Goal: Task Accomplishment & Management: Complete application form

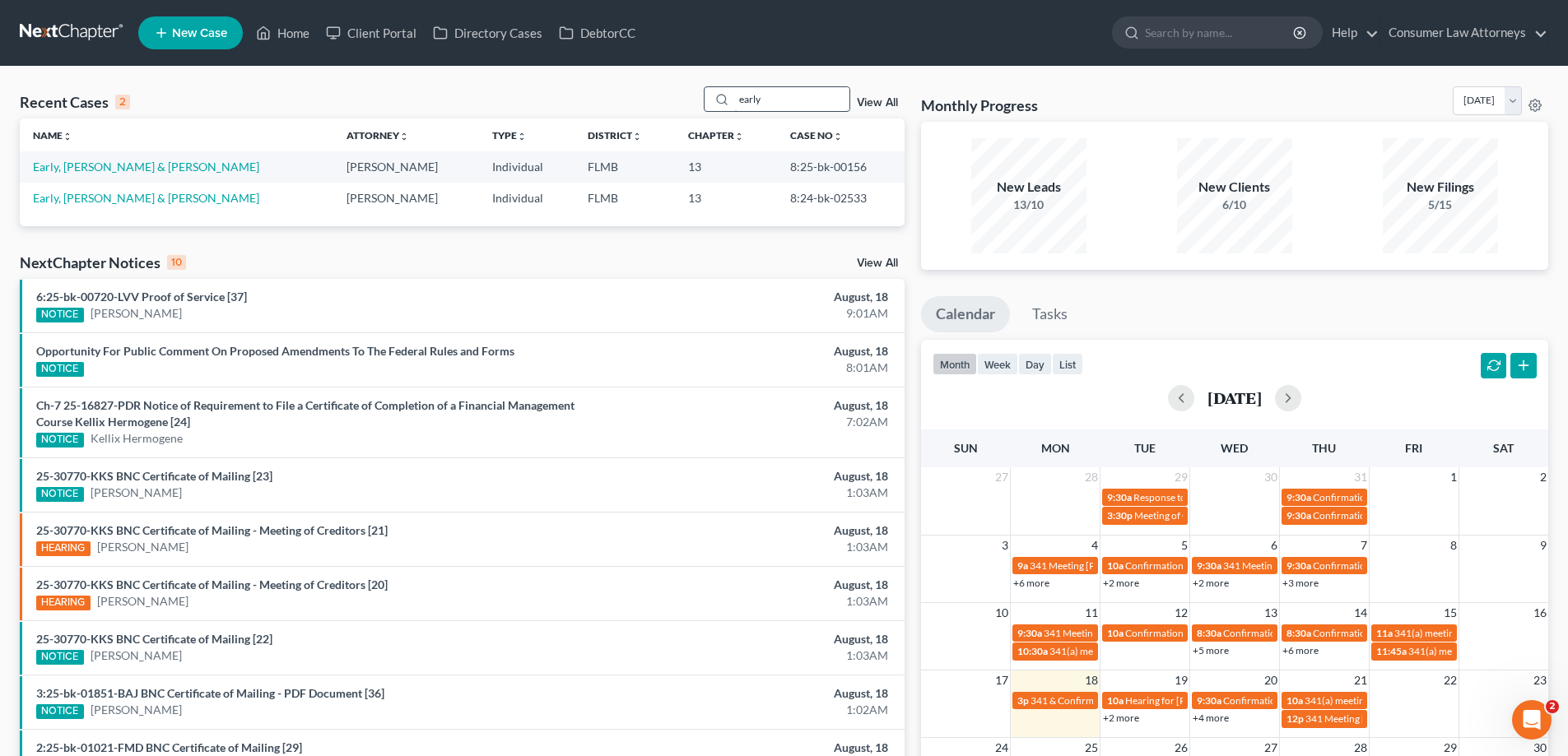
drag, startPoint x: 797, startPoint y: 102, endPoint x: 731, endPoint y: 110, distance: 66.5
click at [731, 110] on div "early" at bounding box center [777, 99] width 146 height 25
click at [727, 110] on div at bounding box center [720, 99] width 30 height 24
drag, startPoint x: 883, startPoint y: 51, endPoint x: 885, endPoint y: 62, distance: 11.2
click at [883, 56] on nav "Home New Case Client Portal Directory Cases DebtorCC Consumer Law Attorneys [EM…" at bounding box center [784, 32] width 1568 height 66
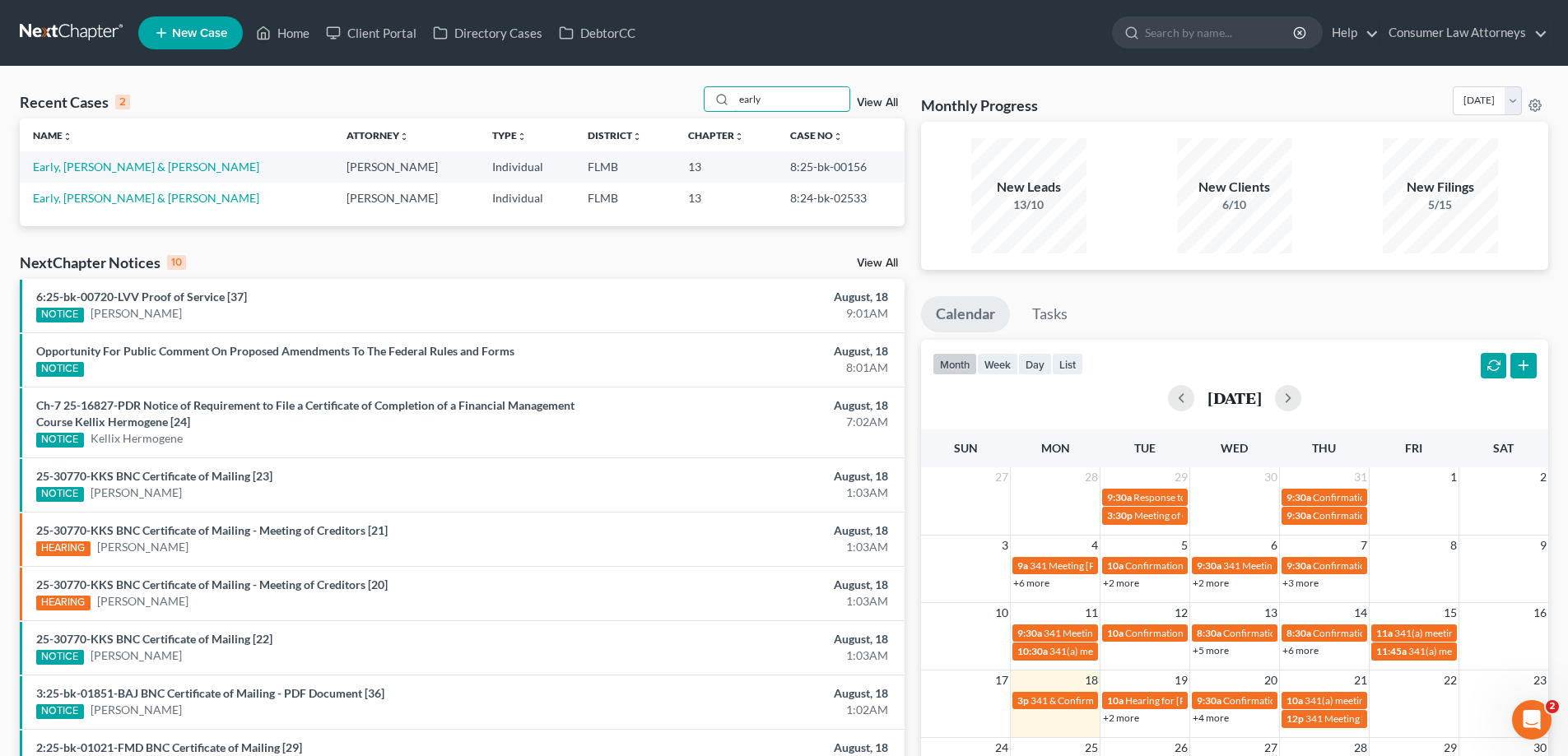
drag, startPoint x: 769, startPoint y: 97, endPoint x: 704, endPoint y: 107, distance: 65.8
click at [704, 107] on div "Recent Cases 2 early View All" at bounding box center [463, 102] width 885 height 32
click at [696, 105] on div "Recent Cases 2 View All" at bounding box center [463, 102] width 885 height 32
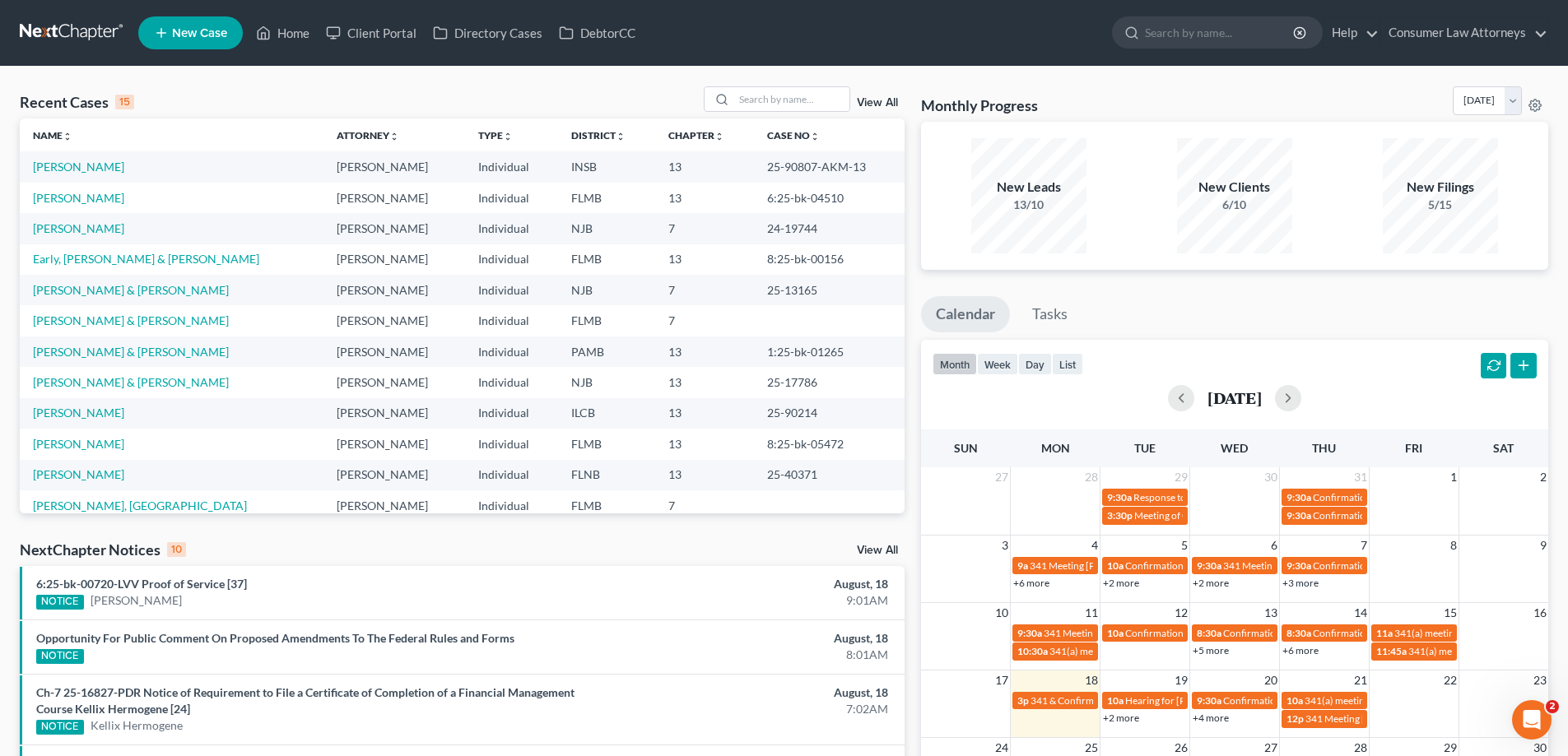
click at [870, 100] on link "View All" at bounding box center [877, 102] width 41 height 11
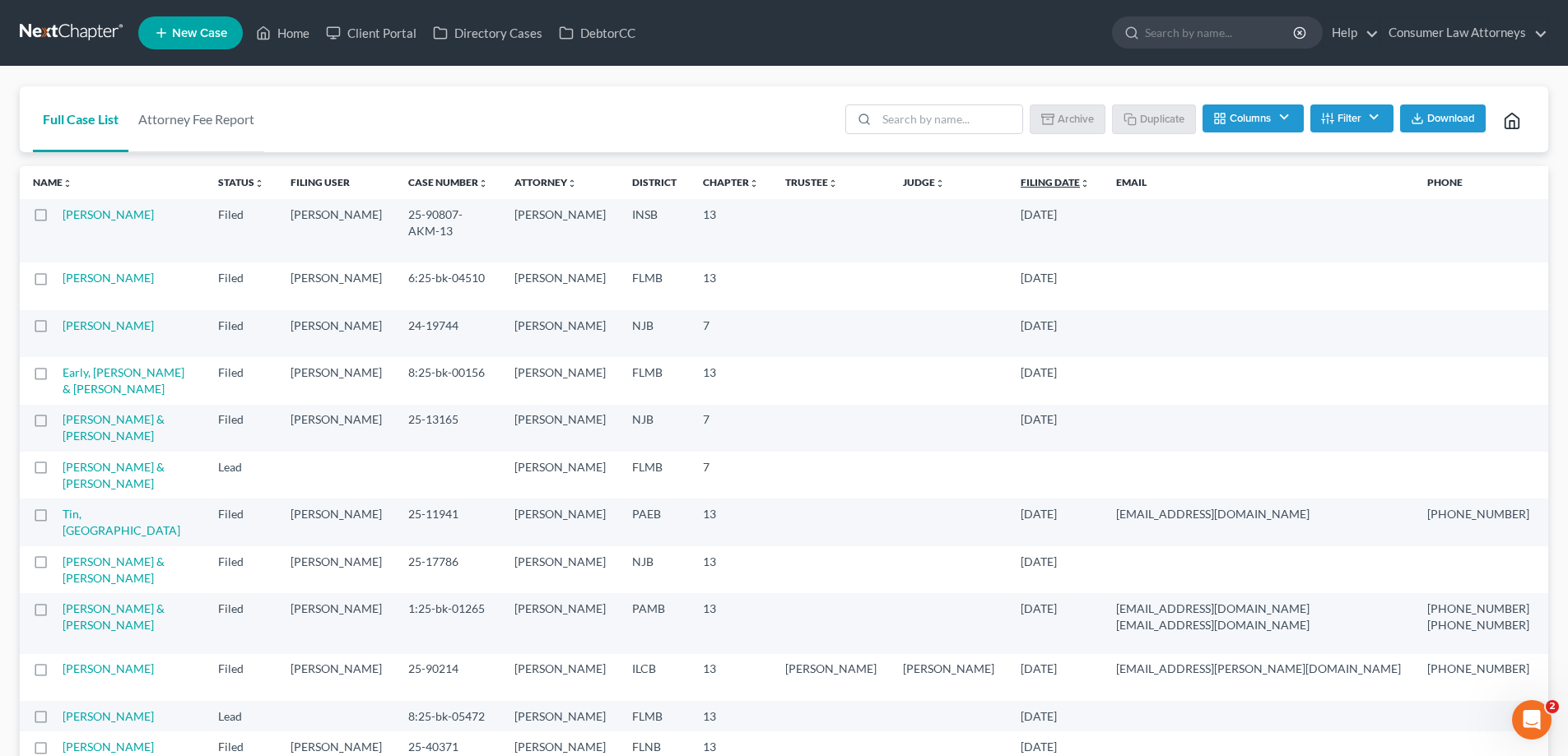
click at [1021, 182] on link "Filing Date unfold_more expand_more expand_less" at bounding box center [1055, 182] width 69 height 12
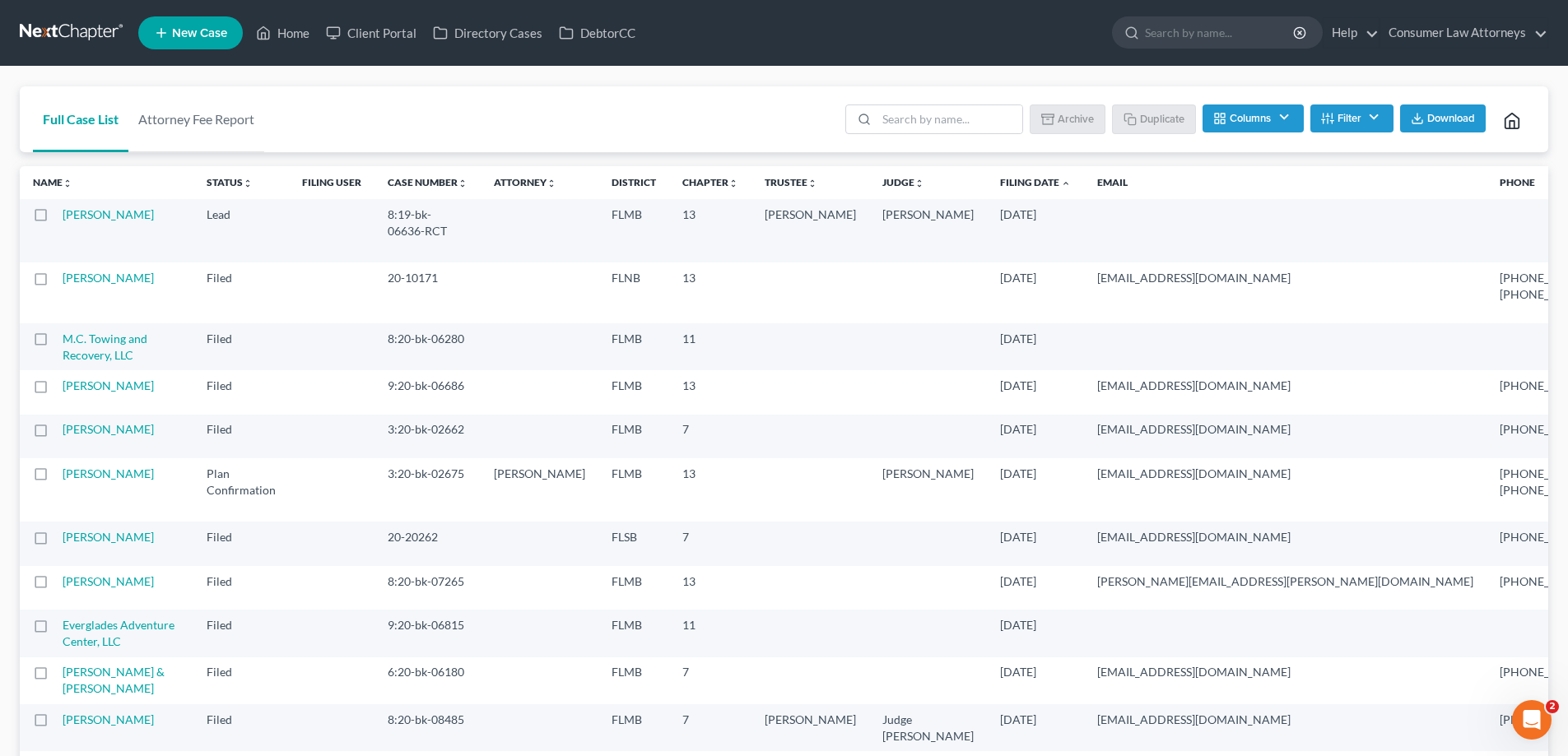
click at [987, 191] on th "Filing Date unfold_more expand_more expand_less" at bounding box center [1035, 183] width 97 height 33
click at [1000, 187] on link "Filing Date unfold_more expand_more expand_less" at bounding box center [1035, 182] width 71 height 12
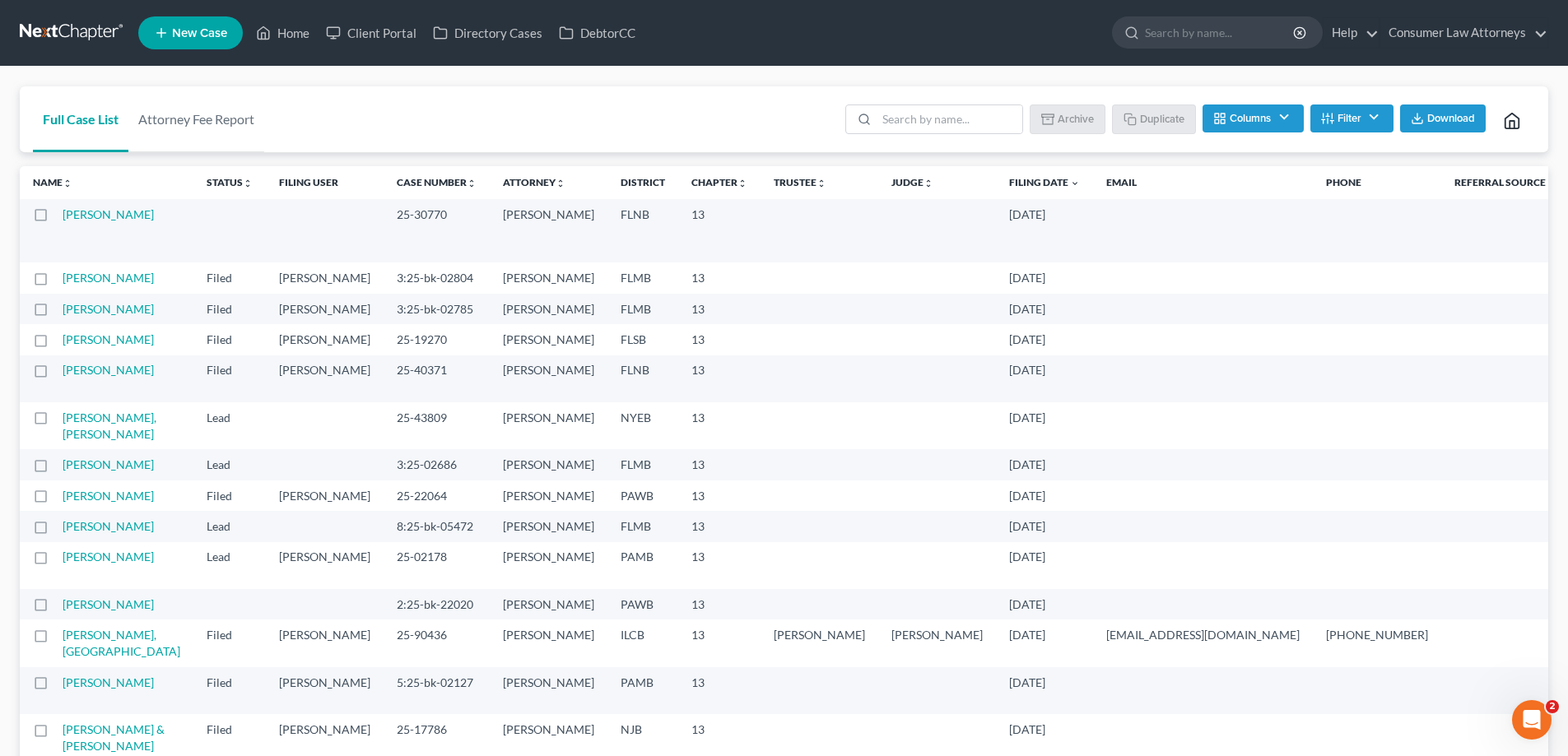
click at [749, 95] on div "Full Case List Attorney Fee Report Batch Download Archive Un-archive Duplicate …" at bounding box center [784, 120] width 1529 height 67
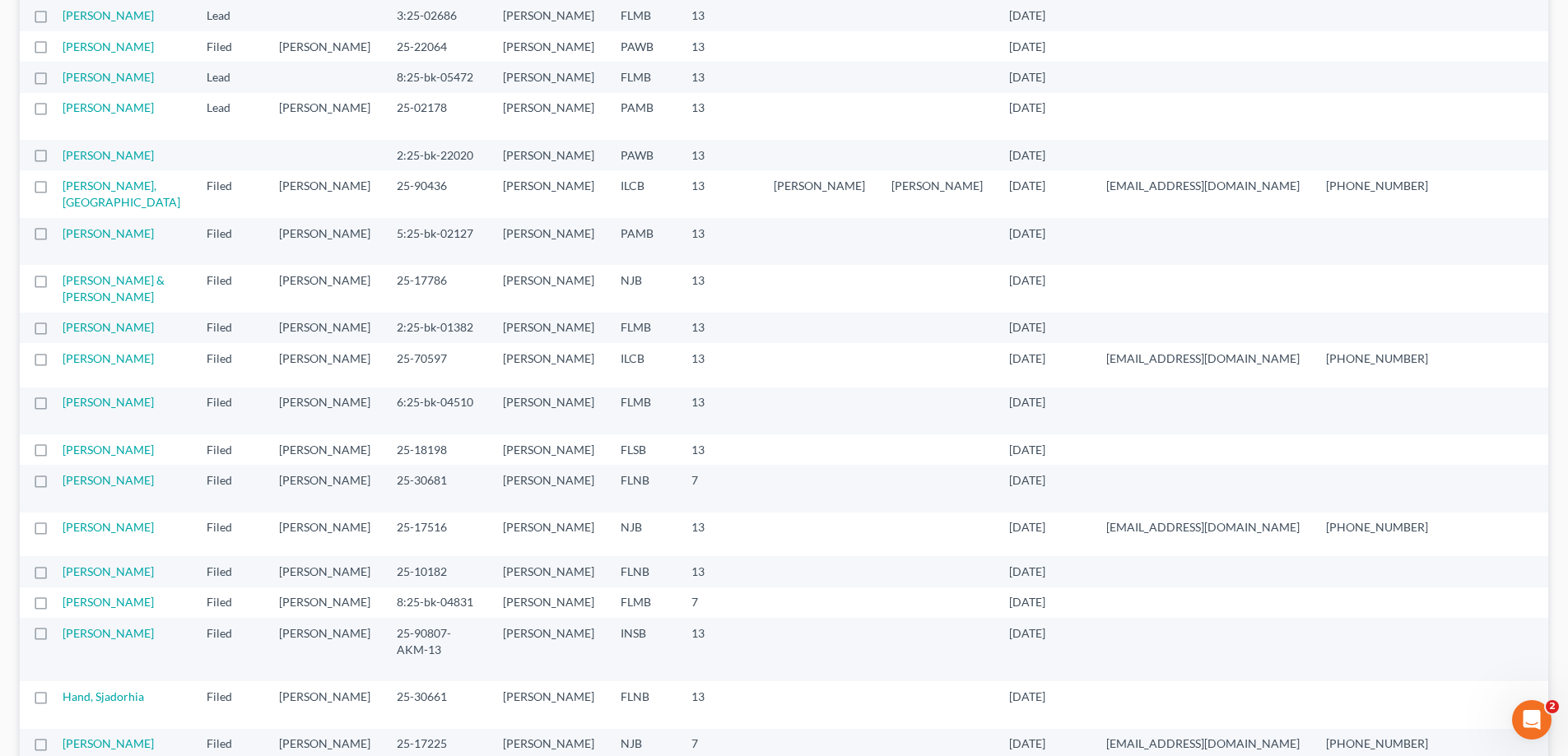
scroll to position [412, 0]
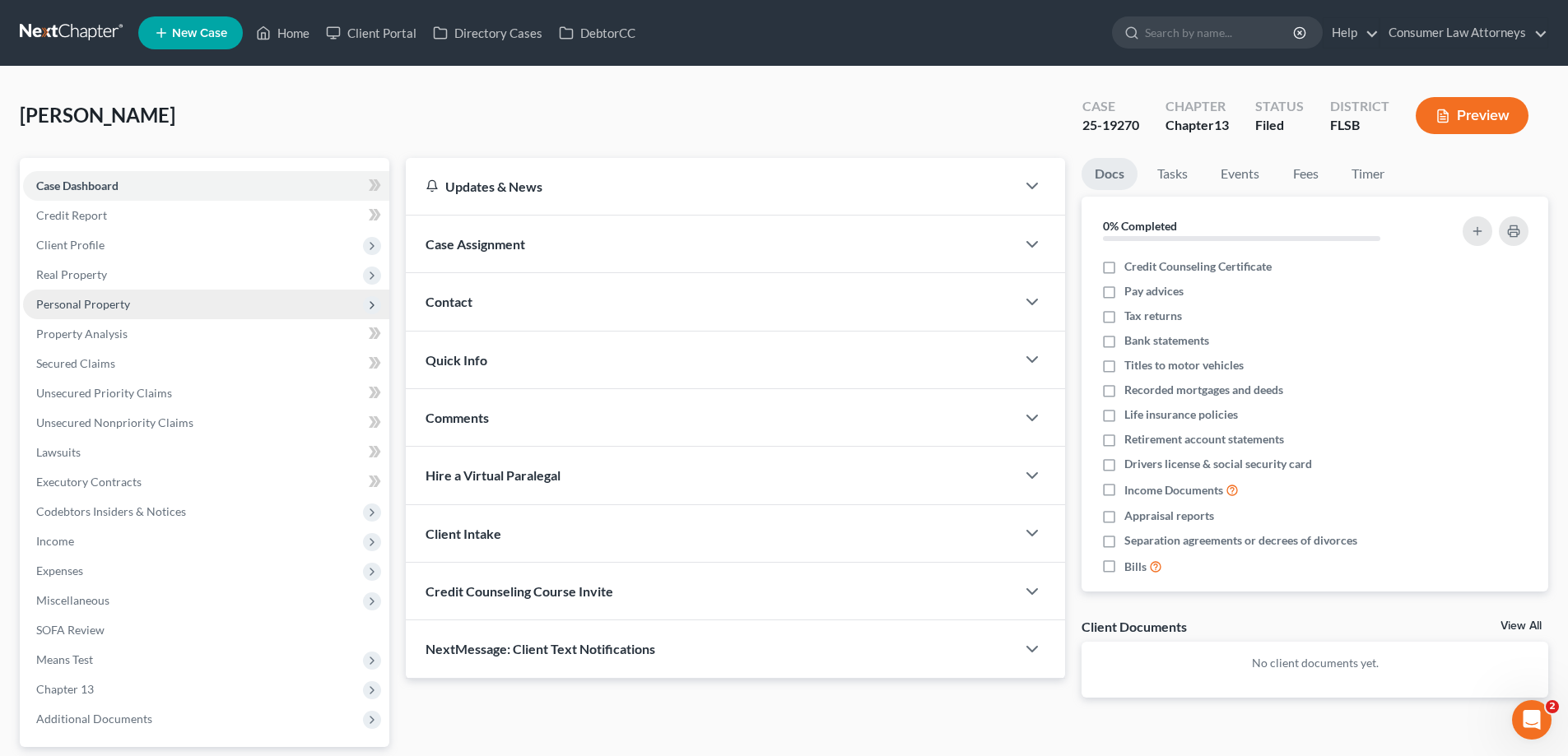
click at [100, 307] on span "Personal Property" at bounding box center [82, 304] width 94 height 14
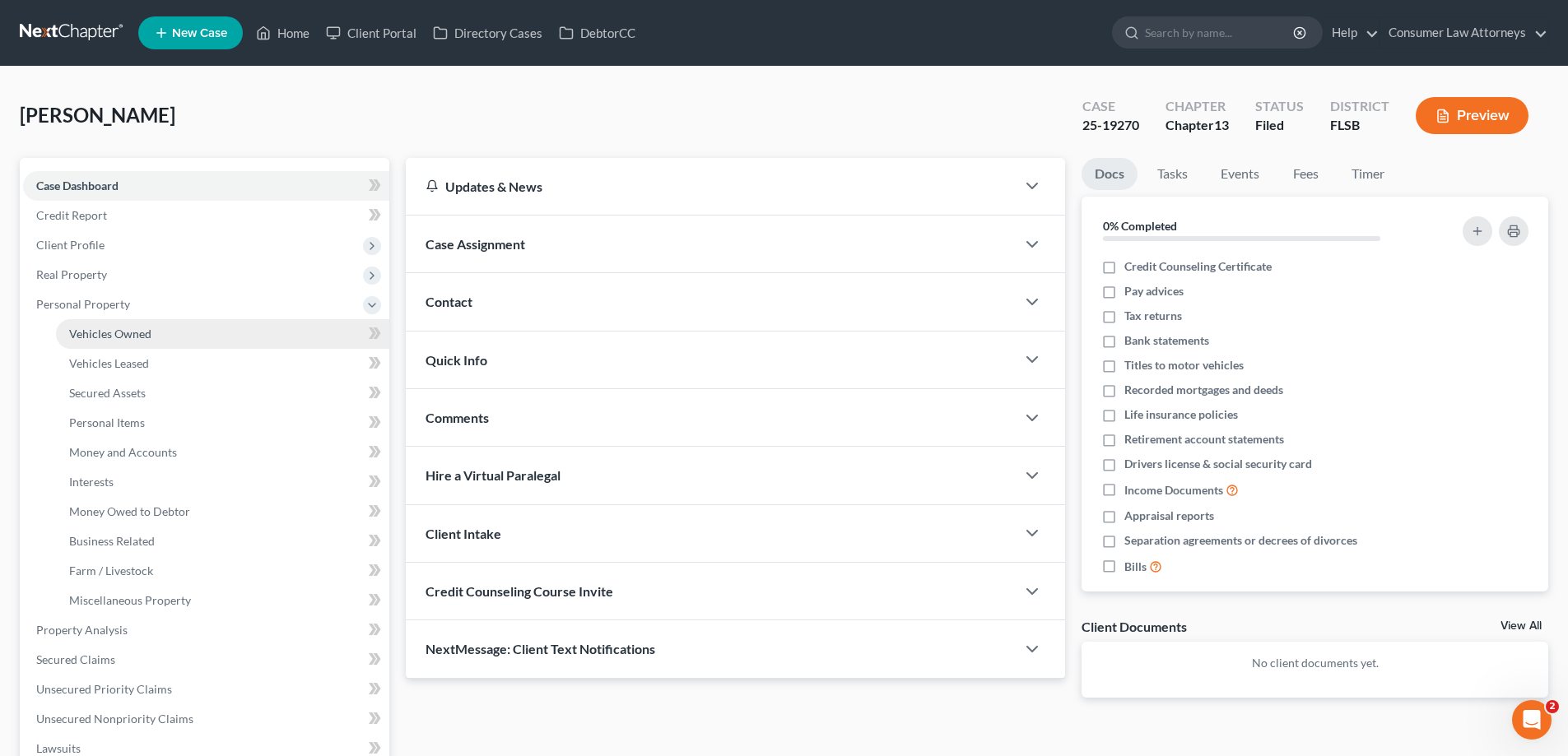
click at [124, 334] on span "Vehicles Owned" at bounding box center [110, 334] width 82 height 14
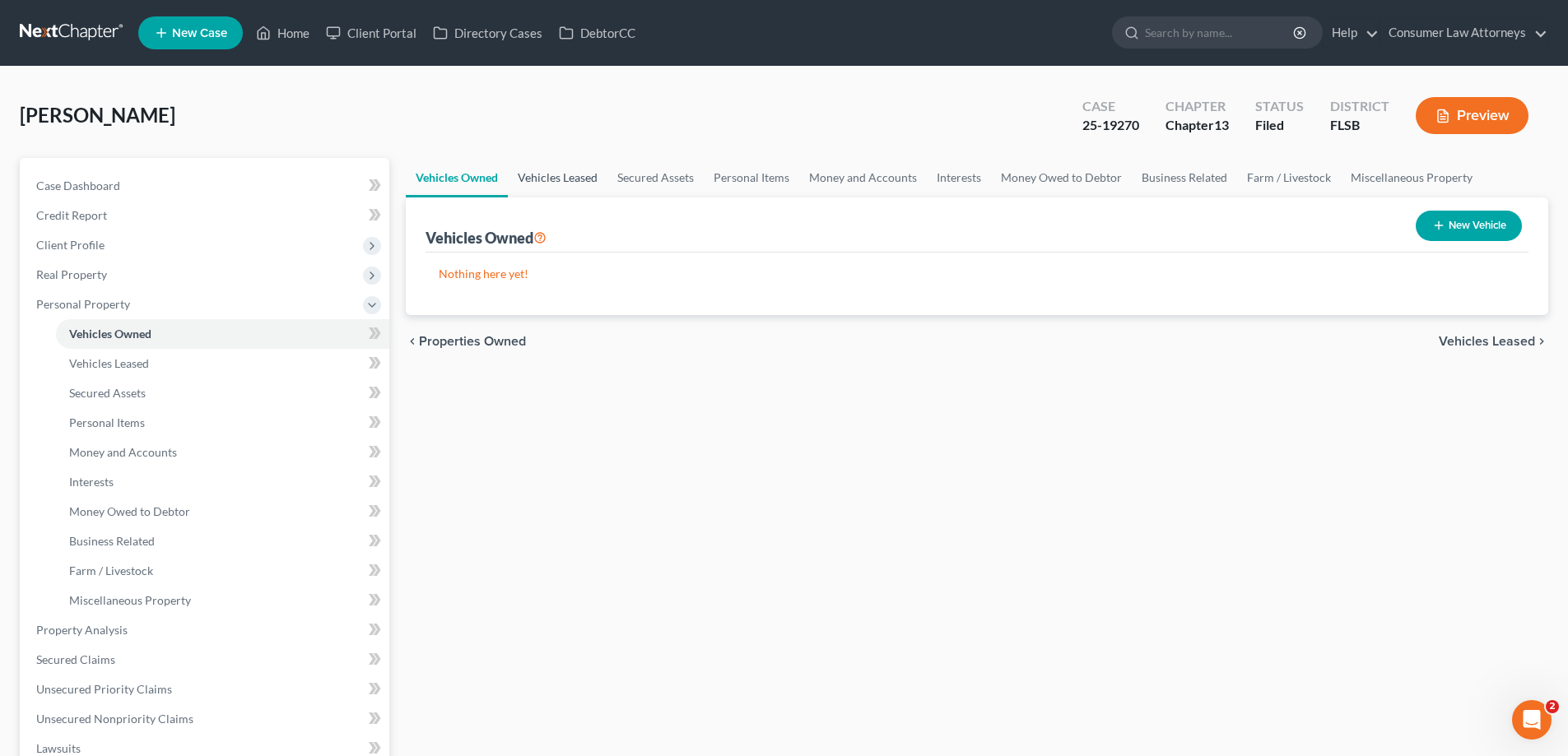
click at [548, 183] on link "Vehicles Leased" at bounding box center [558, 177] width 100 height 39
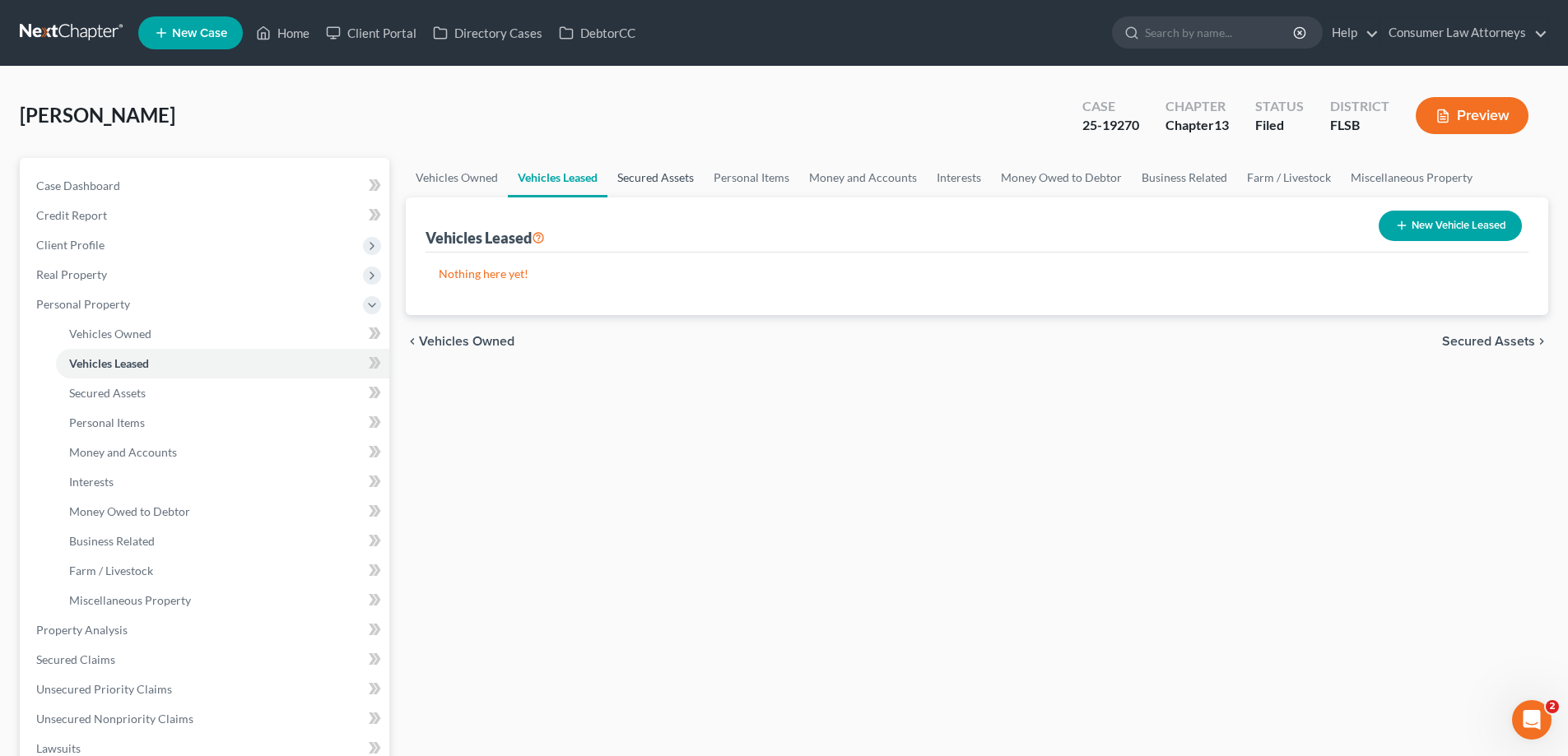
click at [657, 173] on link "Secured Assets" at bounding box center [656, 177] width 96 height 39
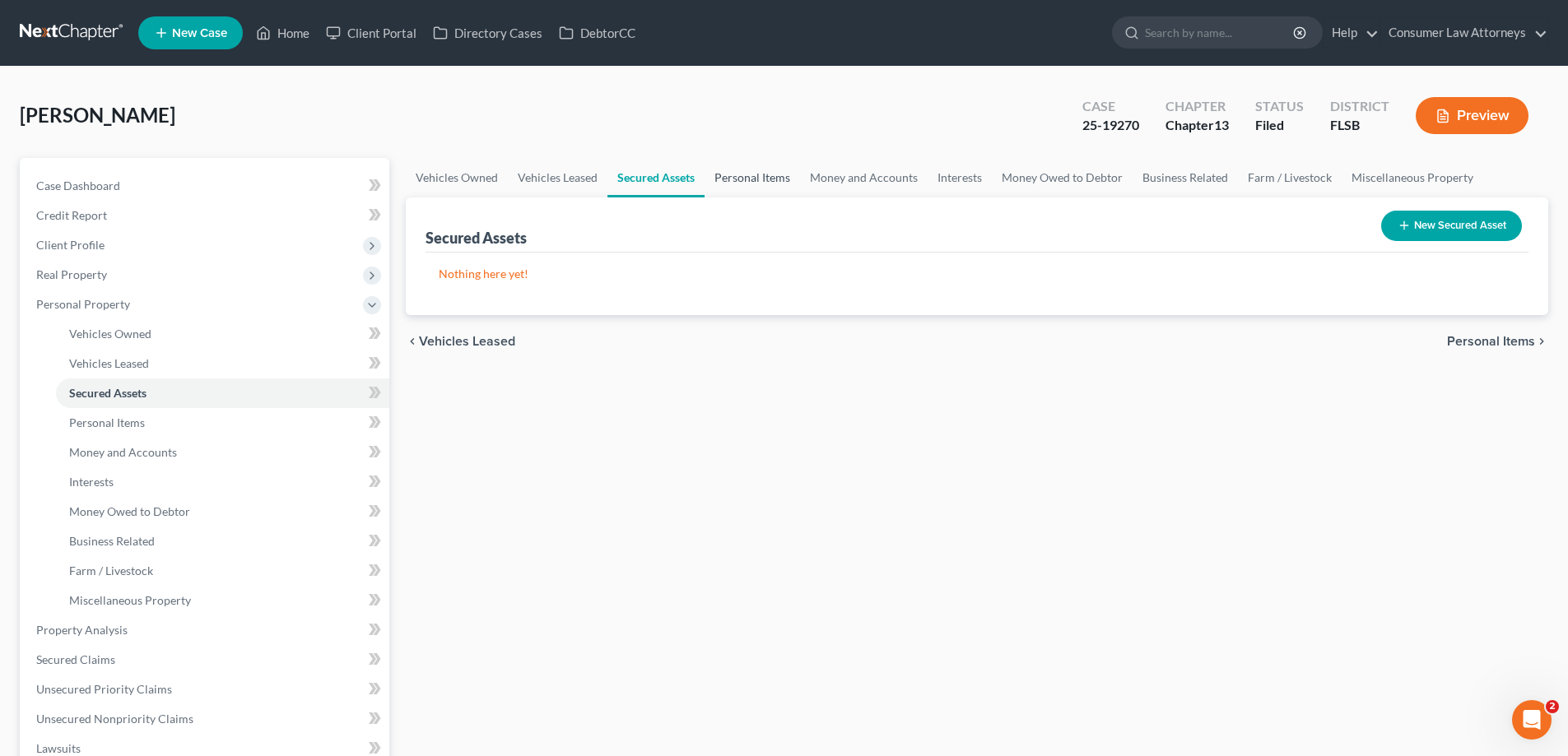
click at [744, 173] on link "Personal Items" at bounding box center [752, 177] width 96 height 39
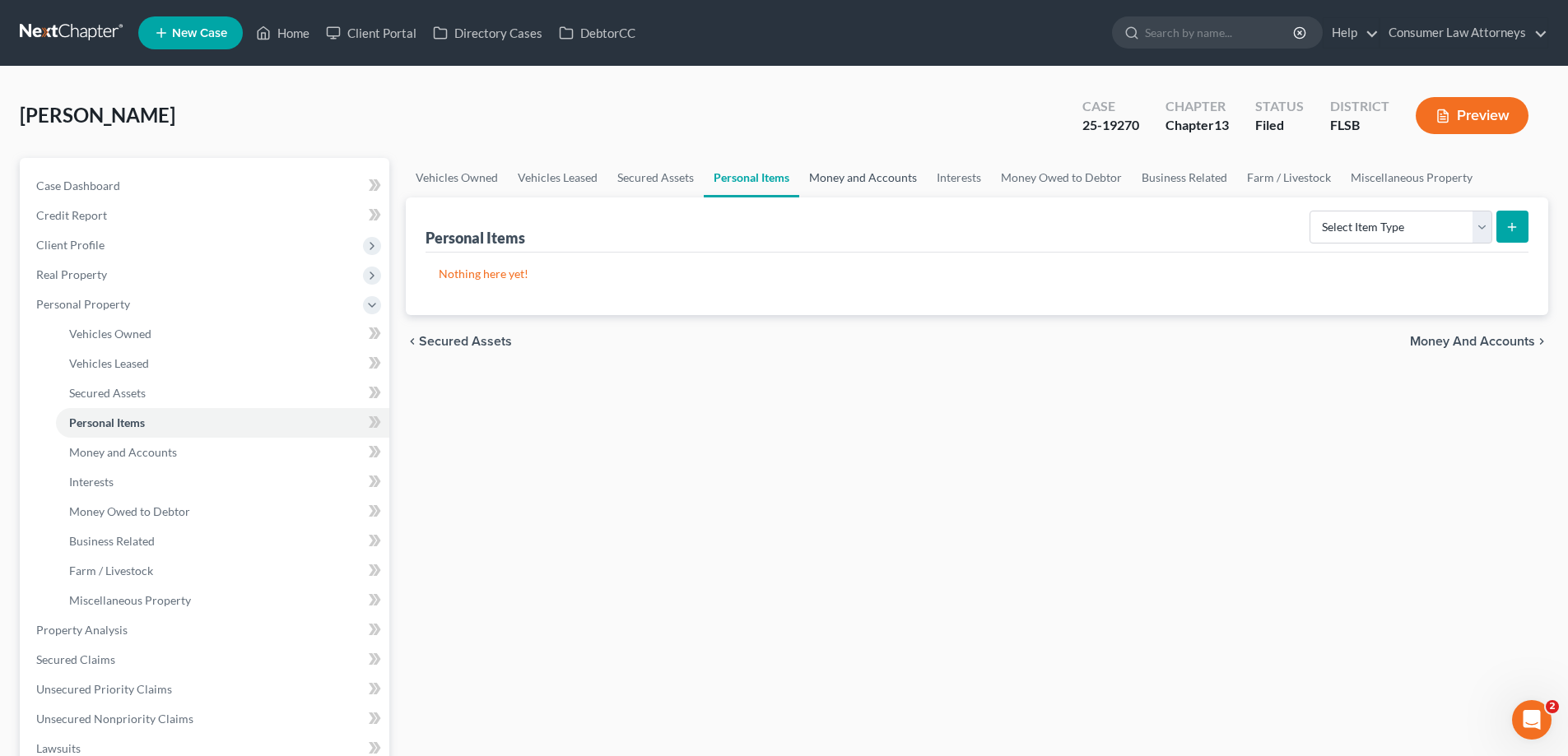
click at [876, 180] on link "Money and Accounts" at bounding box center [863, 177] width 128 height 39
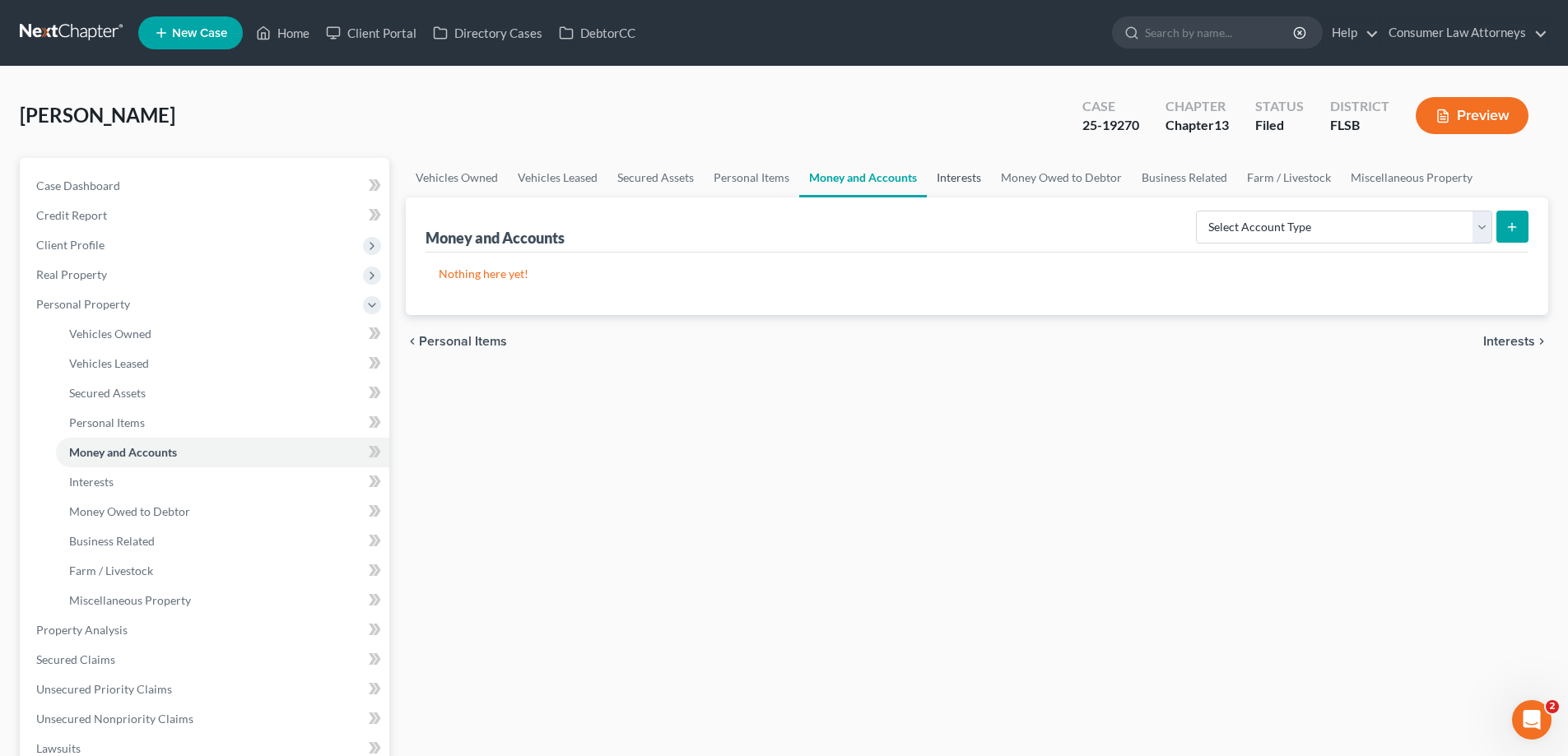
click at [981, 183] on link "Interests" at bounding box center [959, 177] width 64 height 39
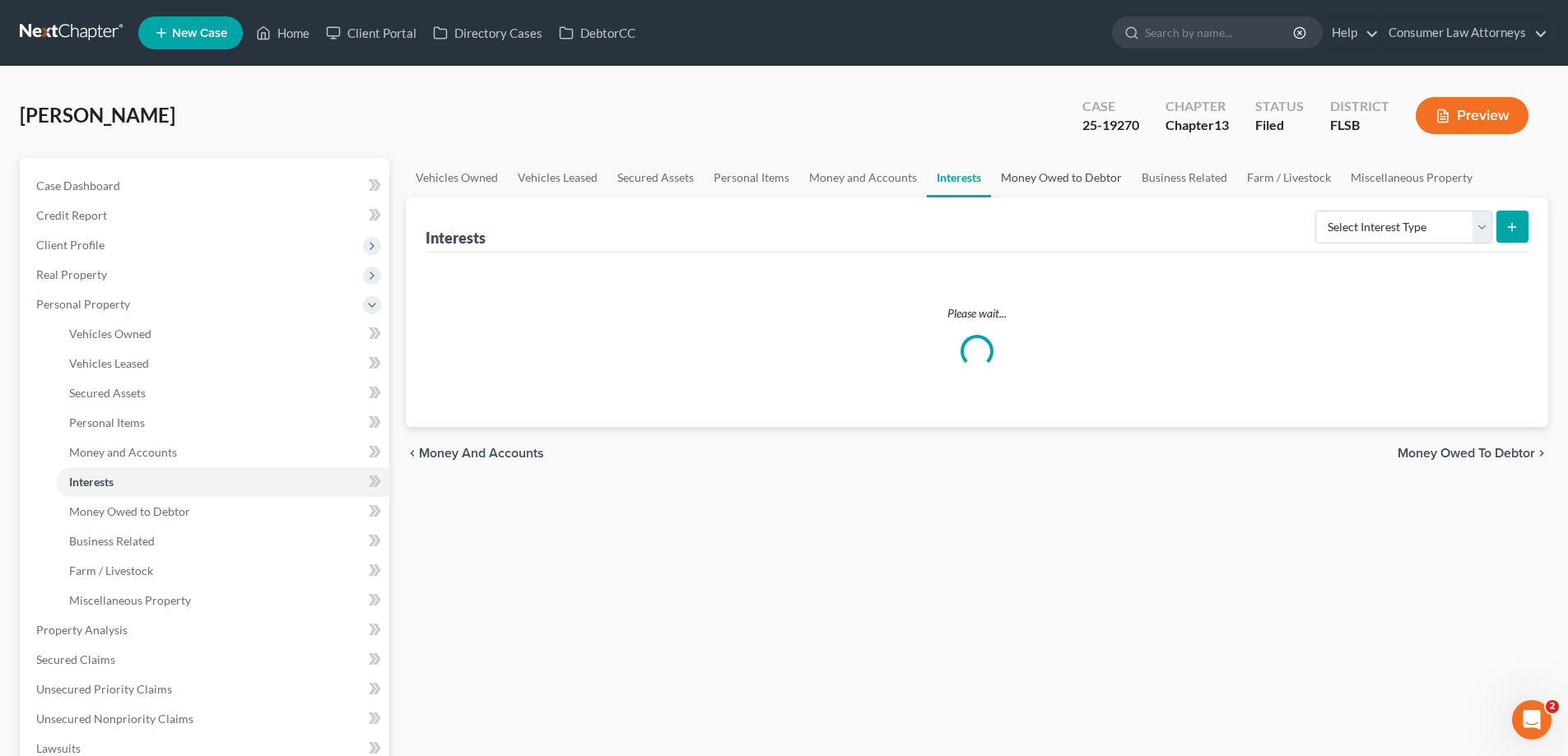
click at [1032, 177] on link "Money Owed to Debtor" at bounding box center [1061, 177] width 141 height 39
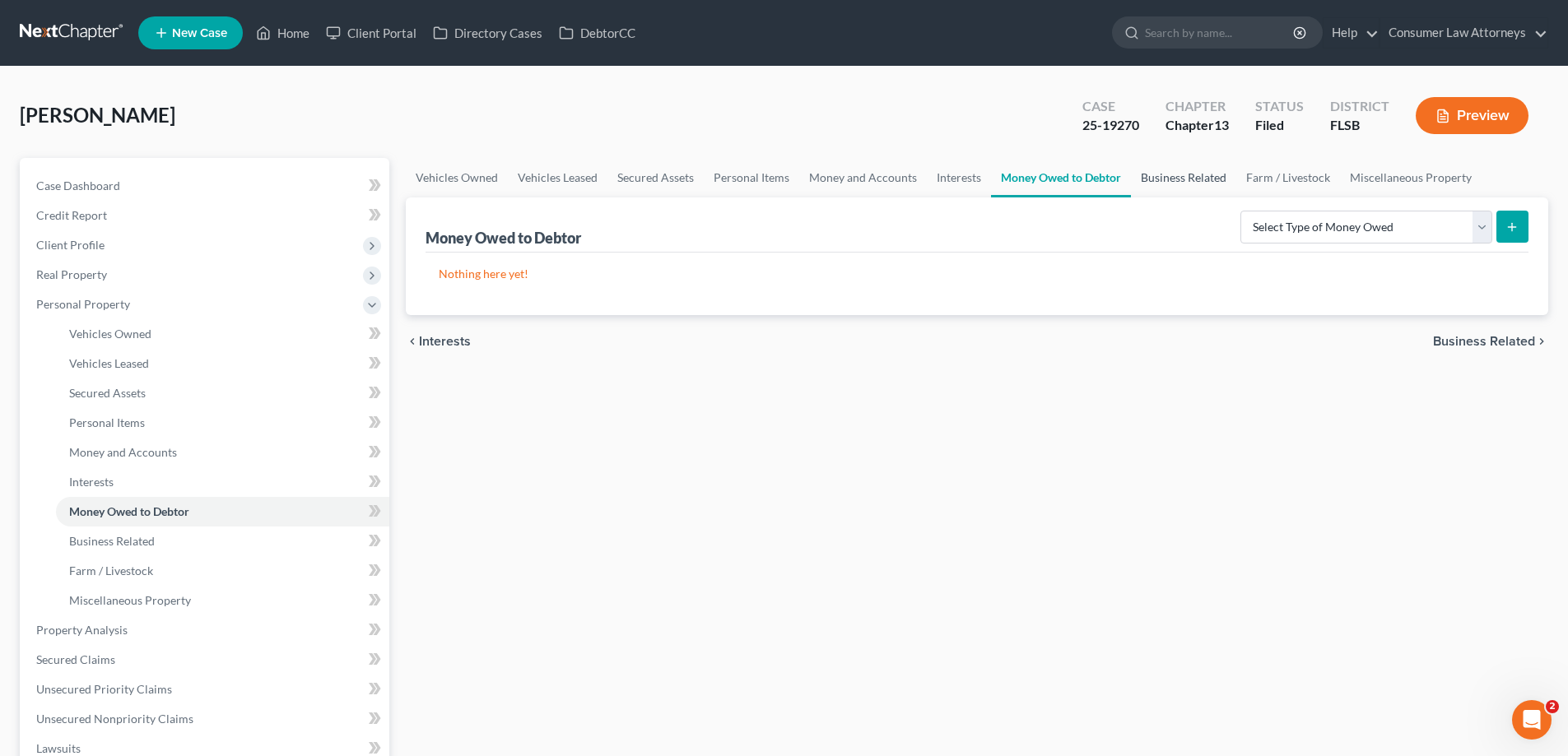
click at [1196, 183] on link "Business Related" at bounding box center [1184, 177] width 105 height 39
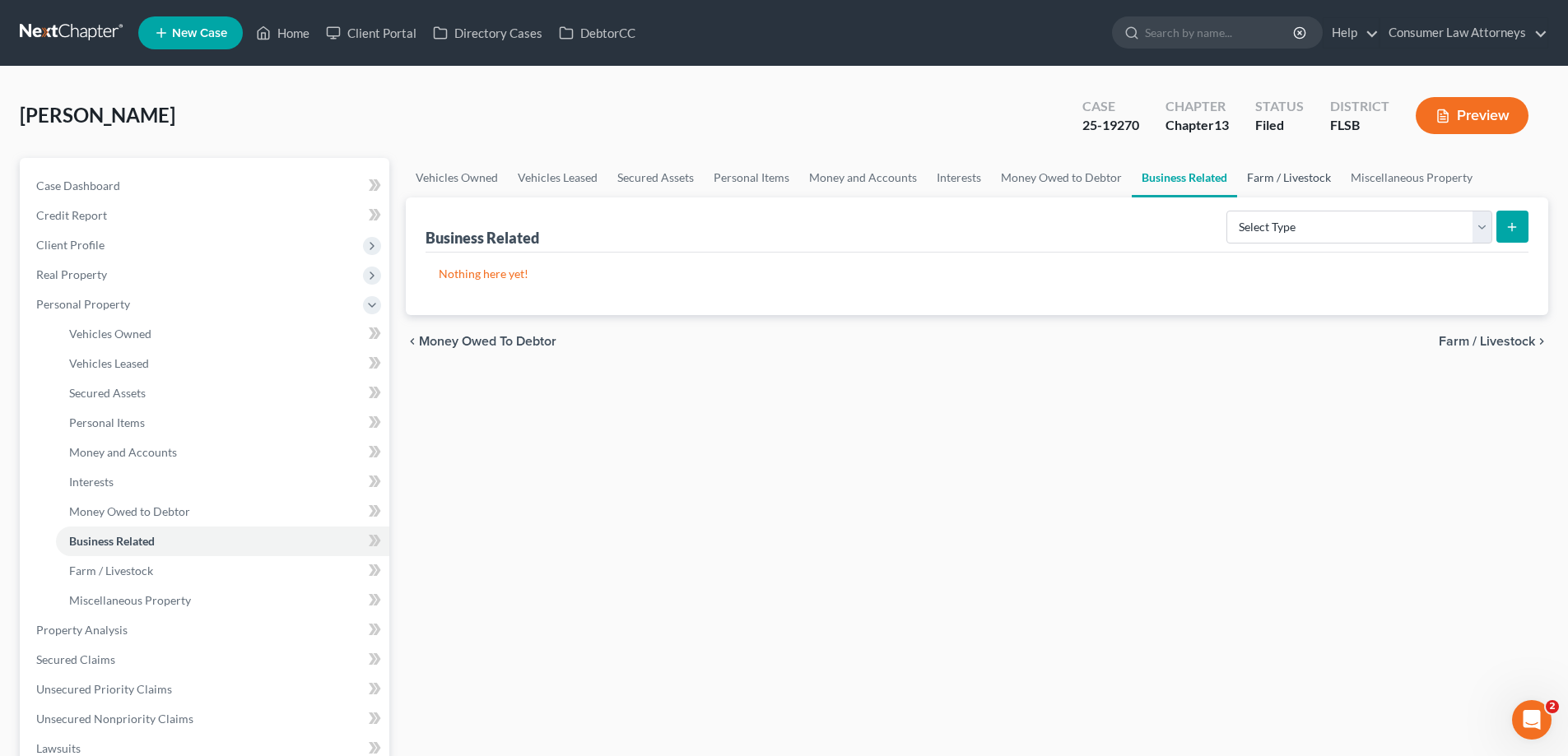
click at [1285, 182] on link "Farm / Livestock" at bounding box center [1289, 177] width 103 height 39
